Goal: Share content

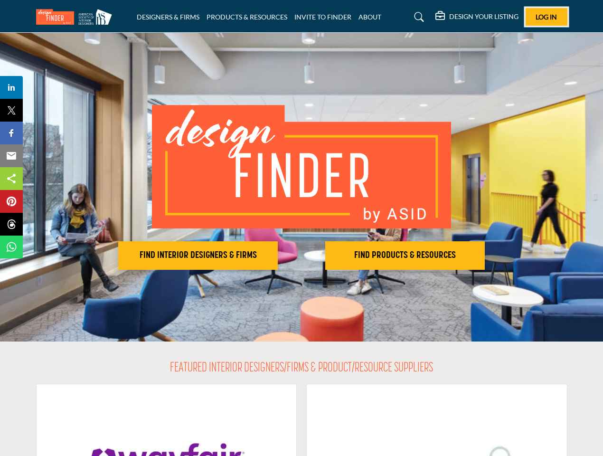
click at [547, 17] on span "Log In" at bounding box center [546, 17] width 21 height 8
click at [198, 255] on h2 "FIND INTERIOR DESIGNERS & FIRMS" at bounding box center [198, 255] width 154 height 11
click at [405, 255] on h2 "FIND PRODUCTS & RESOURCES" at bounding box center [405, 255] width 154 height 11
click at [11, 87] on span "Share" at bounding box center [15, 87] width 27 height 11
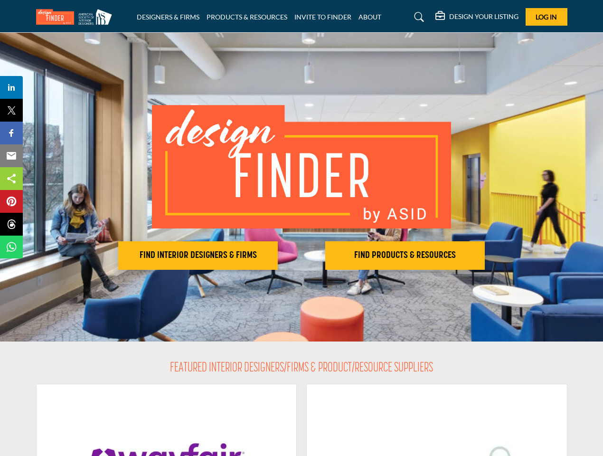
click at [11, 110] on span "Tweet" at bounding box center [15, 109] width 27 height 11
click at [11, 133] on span "Share" at bounding box center [15, 132] width 27 height 11
click at [11, 156] on span "Email" at bounding box center [15, 155] width 26 height 11
click at [11, 179] on span "Share" at bounding box center [15, 178] width 27 height 11
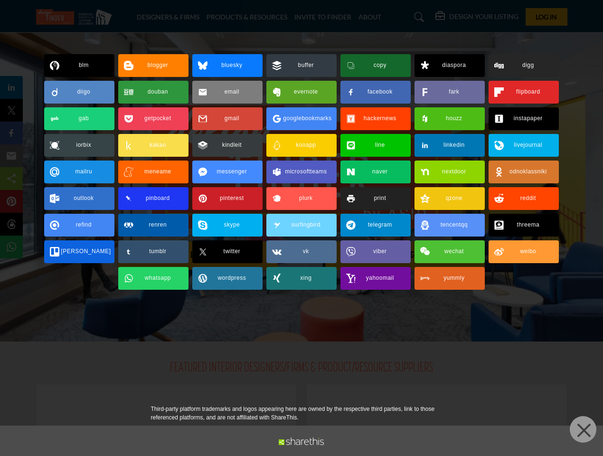
click at [11, 201] on span "Pin" at bounding box center [11, 201] width 18 height 11
